Goal: Information Seeking & Learning: Learn about a topic

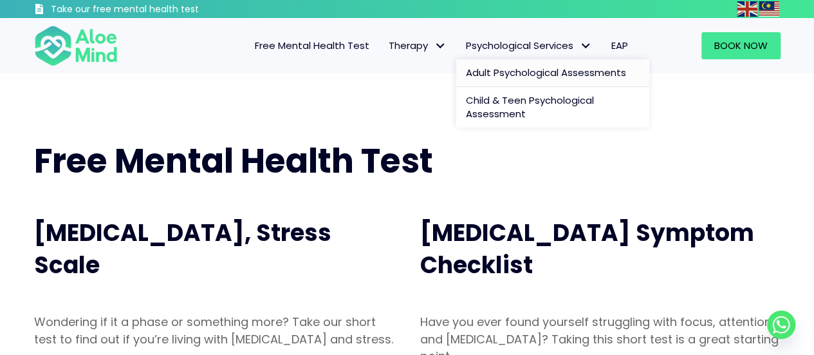
click at [494, 67] on span "Adult Psychological Assessments" at bounding box center [546, 73] width 160 height 14
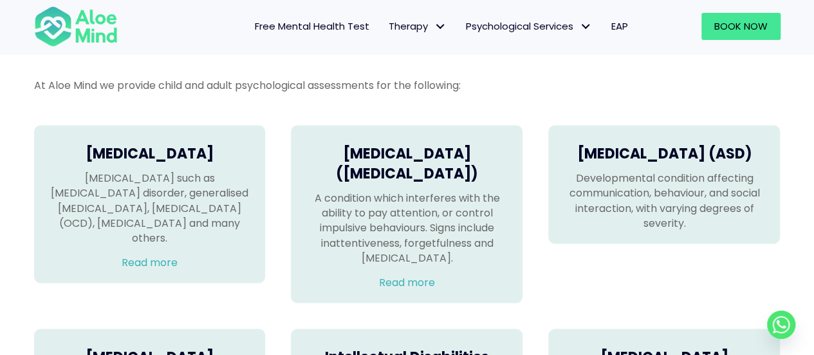
scroll to position [836, 0]
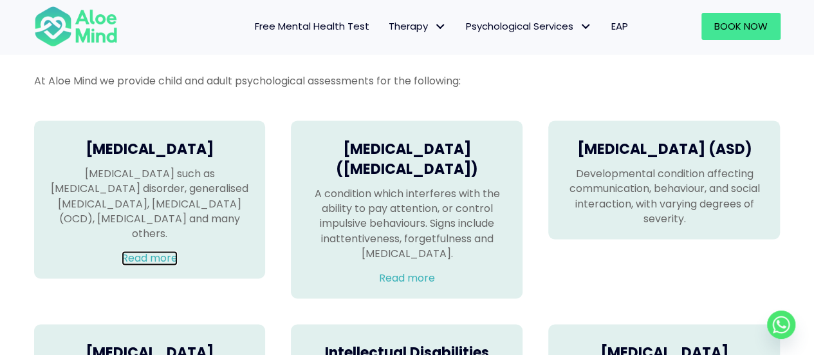
click at [138, 250] on link "Read more" at bounding box center [150, 257] width 56 height 15
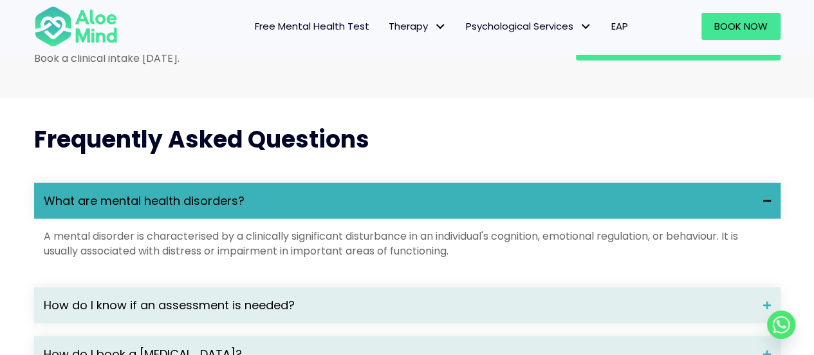
scroll to position [1609, 0]
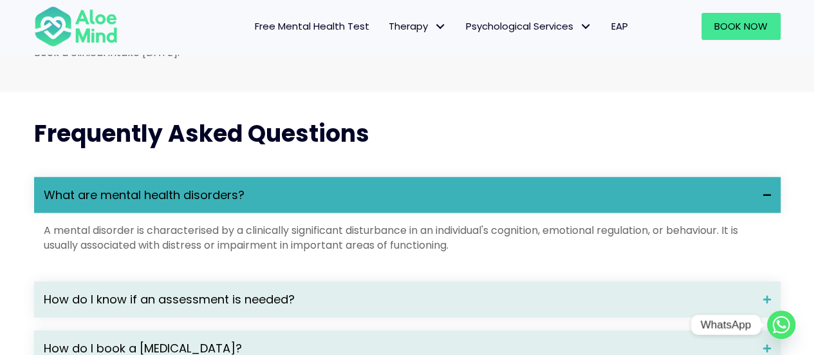
click at [784, 327] on icon "Whatsapp" at bounding box center [782, 324] width 10 height 8
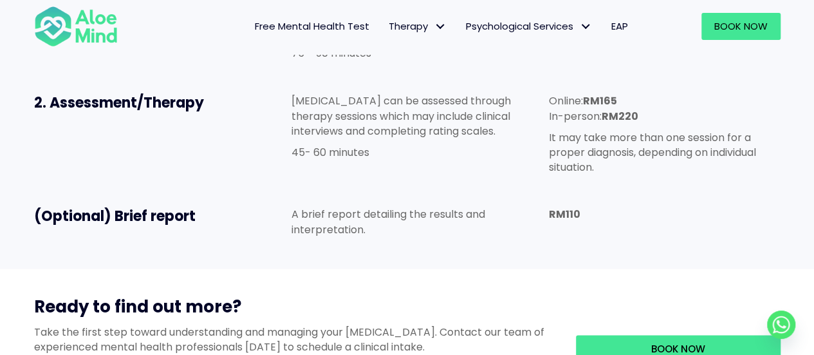
scroll to position [1287, 0]
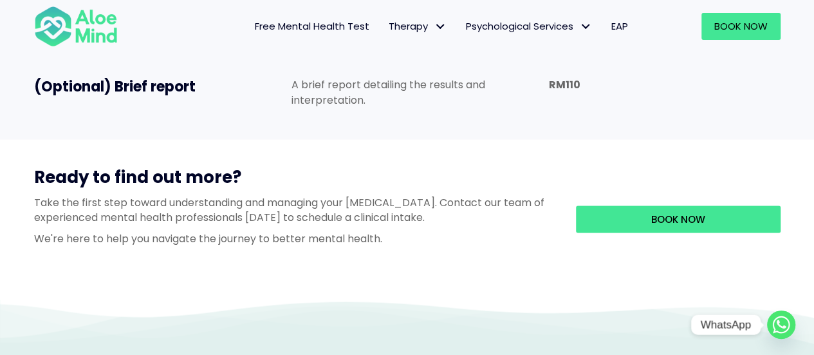
drag, startPoint x: 786, startPoint y: 320, endPoint x: 784, endPoint y: 327, distance: 8.1
click at [784, 327] on icon "Whatsapp" at bounding box center [782, 324] width 10 height 8
